Goal: Ask a question: Seek information or help from site administrators or community

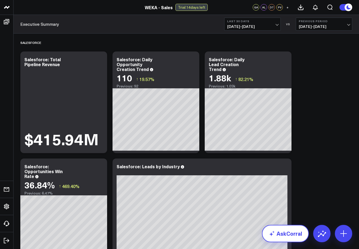
click at [292, 237] on link "AskCorral" at bounding box center [285, 233] width 47 height 17
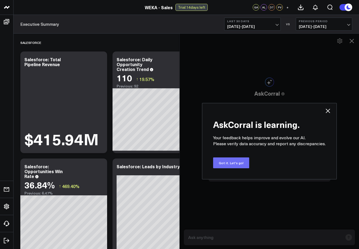
click at [230, 163] on button "Got it. Let's go!" at bounding box center [231, 163] width 36 height 11
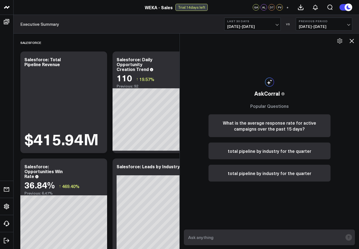
click at [236, 237] on textarea at bounding box center [265, 238] width 156 height 10
type textarea "how many sales calls were there [DATE]?"
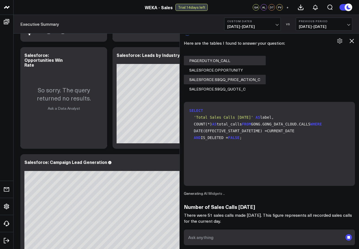
scroll to position [139, 0]
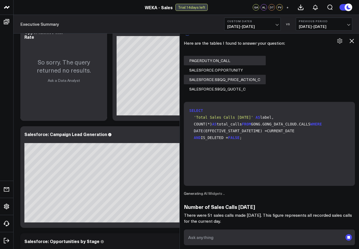
click at [227, 234] on textarea at bounding box center [265, 238] width 156 height 10
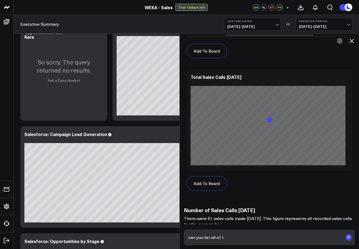
scroll to position [495, 0]
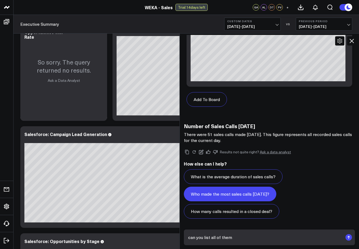
type textarea "can you list all of them?"
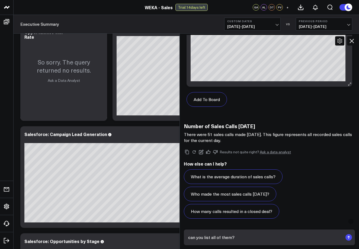
scroll to position [195, 0]
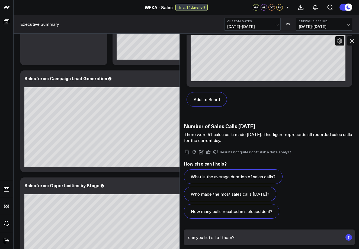
click at [252, 237] on textarea "can you list all of them?" at bounding box center [265, 238] width 156 height 10
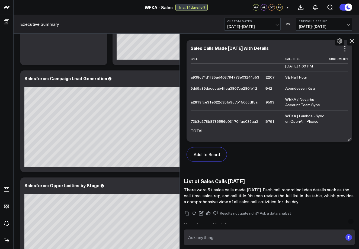
scroll to position [0, 0]
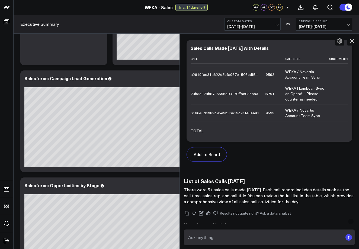
click at [239, 237] on textarea at bounding box center [265, 238] width 156 height 10
type textarea "G"
type textarea "How many of those calls were recorded in gong?"
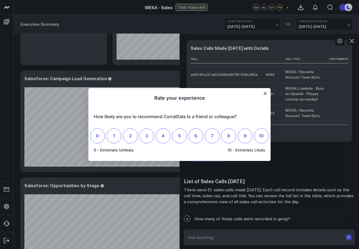
click at [265, 94] on icon "Close" at bounding box center [265, 93] width 3 height 3
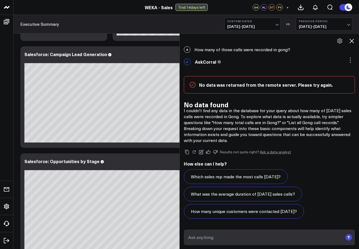
scroll to position [223, 0]
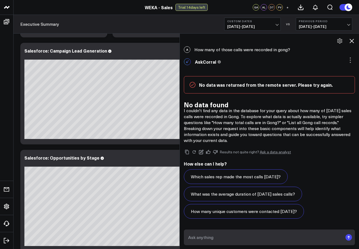
click at [234, 237] on textarea at bounding box center [265, 238] width 156 height 10
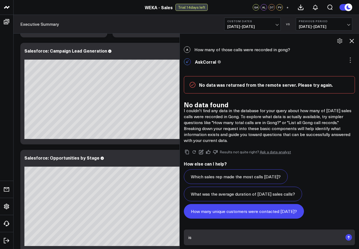
type textarea "i"
type textarea "can you share the summary of the calls that have them in gong"
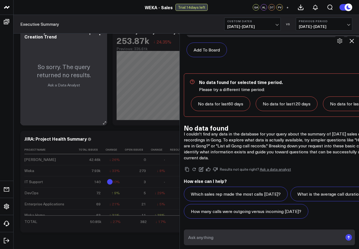
scroll to position [937, 0]
